Goal: Information Seeking & Learning: Learn about a topic

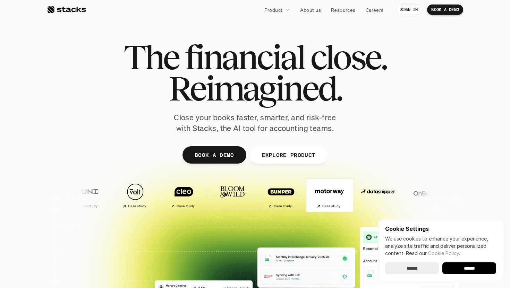
click at [322, 207] on h2 "Case study" at bounding box center [331, 206] width 18 height 4
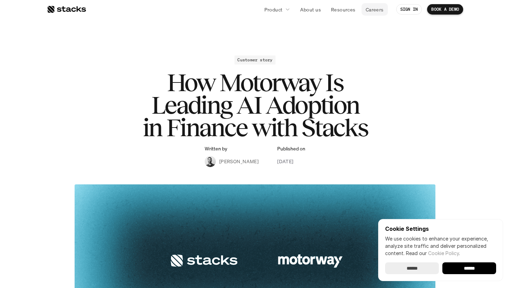
click at [381, 7] on p "Careers" at bounding box center [375, 9] width 18 height 7
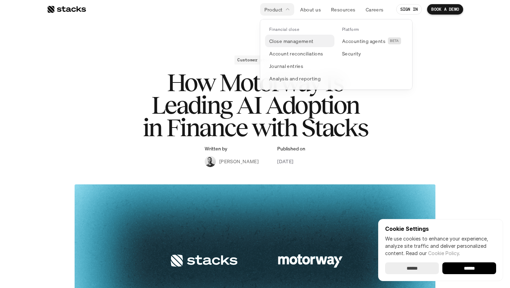
click at [281, 41] on p "Close management" at bounding box center [291, 40] width 44 height 7
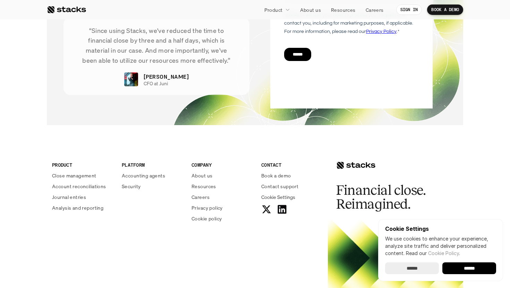
scroll to position [1525, 0]
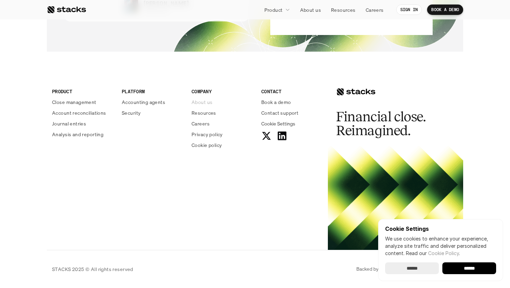
click at [203, 101] on p "About us" at bounding box center [201, 101] width 21 height 7
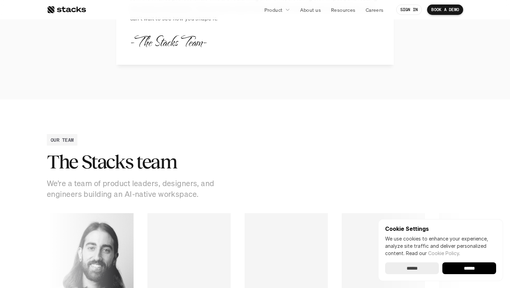
scroll to position [992, 0]
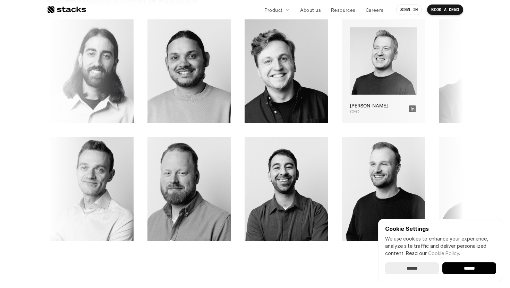
click at [407, 109] on icon at bounding box center [410, 108] width 7 height 7
